Goal: Transaction & Acquisition: Purchase product/service

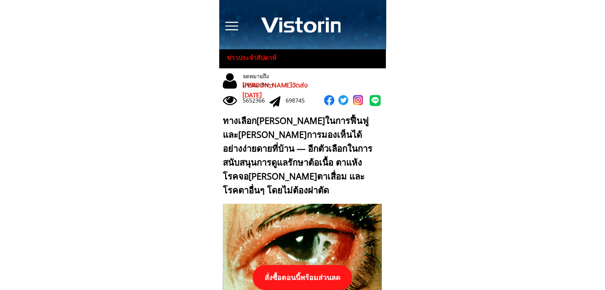
click at [324, 276] on p "สั่งซื้อตอนนี้พร้อมส่วนลด" at bounding box center [302, 277] width 99 height 25
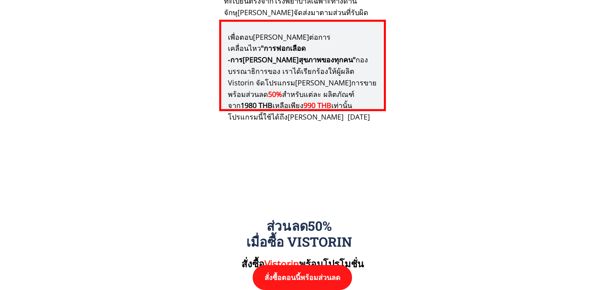
scroll to position [8259, 0]
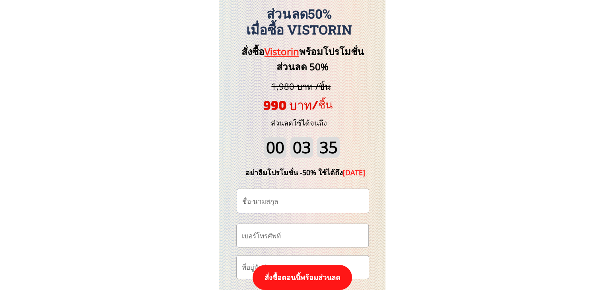
click at [312, 241] on input "tel" at bounding box center [302, 235] width 125 height 23
paste input "0918637571"
type input "0918637571"
click at [294, 199] on input "text" at bounding box center [302, 201] width 125 height 24
paste input "Treerapat Pawanpattamakol"
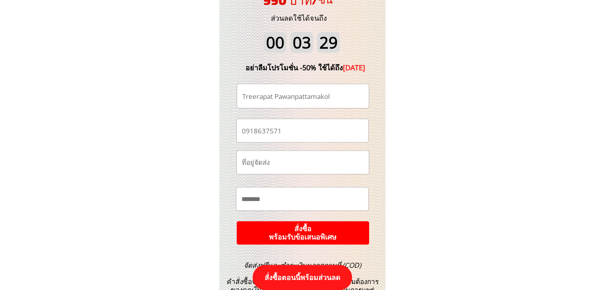
scroll to position [8378, 0]
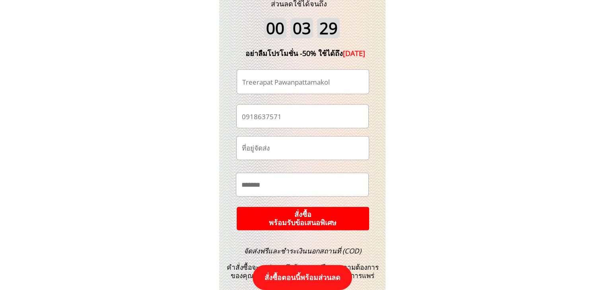
type input "Treerapat Pawanpattamakol"
click at [329, 214] on p "สั่งซื้อ พร้อมรับข้อเสนอพิเศษ" at bounding box center [302, 219] width 133 height 24
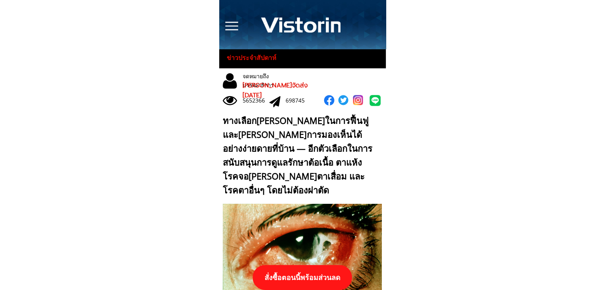
click at [311, 275] on p "สั่งซื้อตอนนี้พร้อมส่วนลด" at bounding box center [302, 277] width 99 height 25
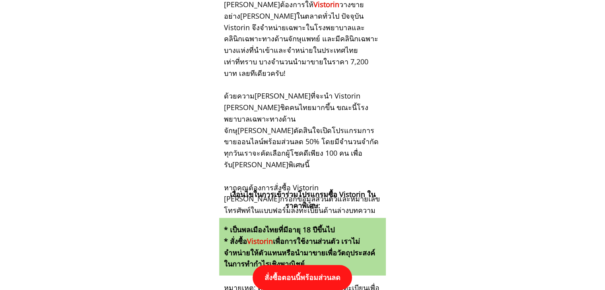
scroll to position [8259, 0]
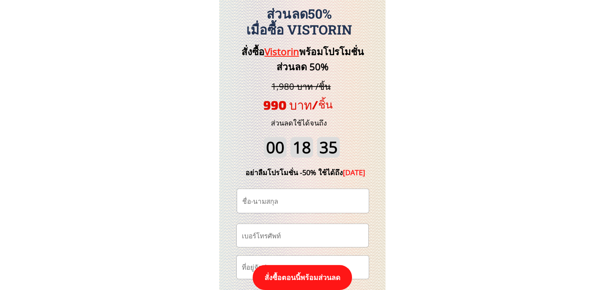
click at [312, 236] on input "tel" at bounding box center [302, 235] width 125 height 23
paste input "0989166556"
type input "0989166556"
click at [297, 204] on input "text" at bounding box center [302, 201] width 125 height 24
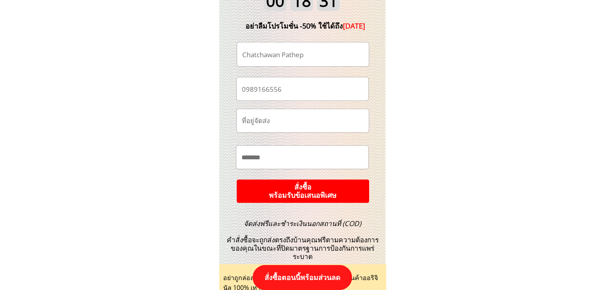
scroll to position [8418, 0]
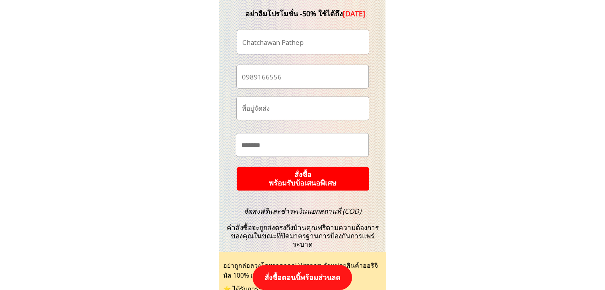
type input "Chatchawan Pathep"
click at [322, 187] on p "สั่งซื้อ พร้อมรับข้อเสนอพิเศษ" at bounding box center [302, 179] width 138 height 25
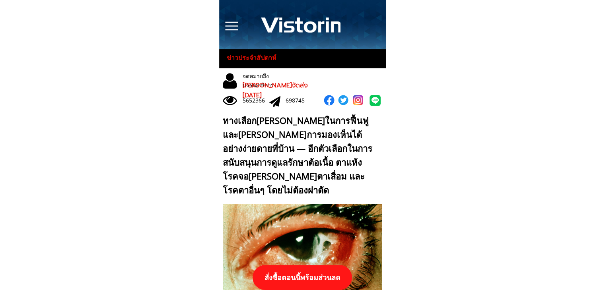
click at [309, 282] on p "สั่งซื้อตอนนี้พร้อมส่วนลด" at bounding box center [302, 277] width 99 height 25
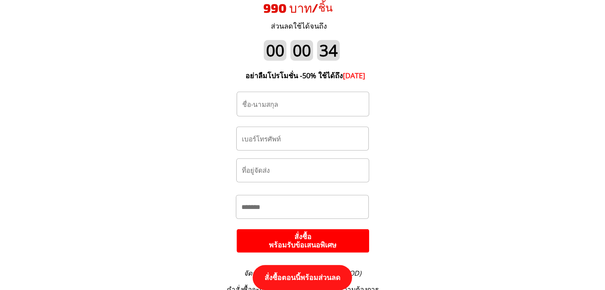
scroll to position [8418, 0]
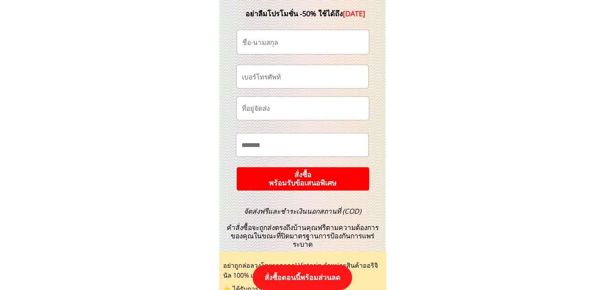
click at [301, 78] on input "tel" at bounding box center [302, 76] width 125 height 23
paste input "0810431433"
type input "0810431433"
click at [303, 38] on input "text" at bounding box center [302, 42] width 125 height 24
paste input "นกน้อย ทับทิม"
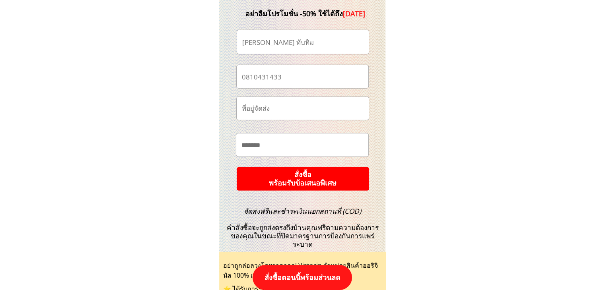
type input "นกน้อย ทับทิม"
click at [332, 179] on p "สั่งซื้อ พร้อมรับข้อเสนอพิเศษ" at bounding box center [302, 179] width 139 height 25
